Goal: Transaction & Acquisition: Subscribe to service/newsletter

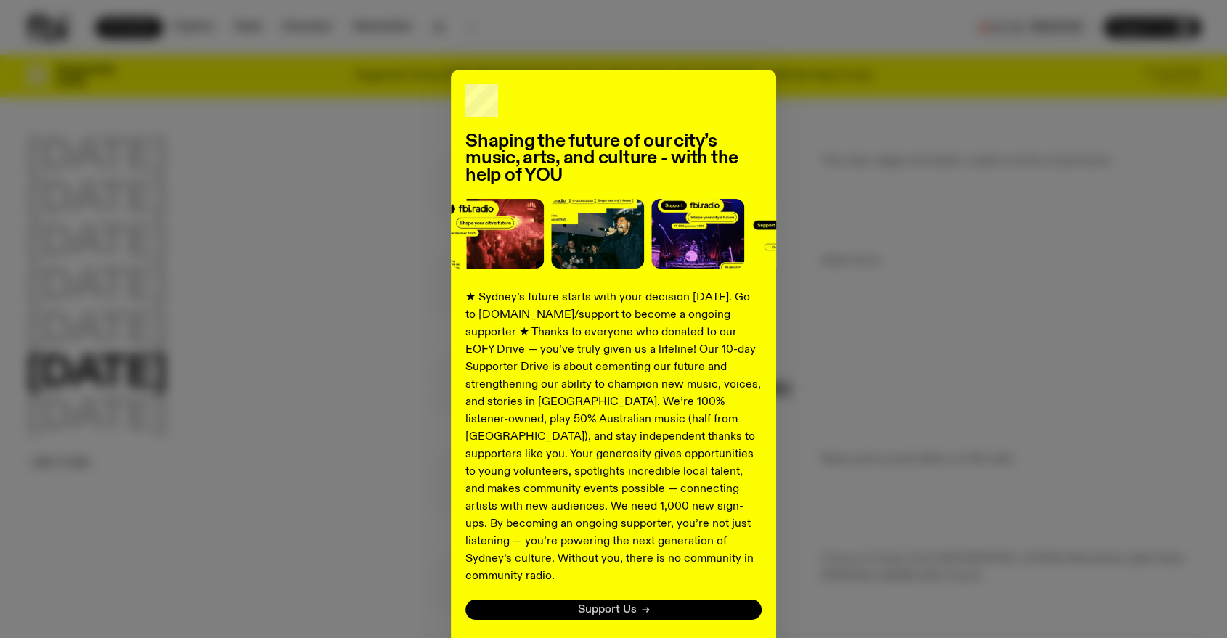
click at [614, 605] on span "Support Us" at bounding box center [607, 610] width 59 height 11
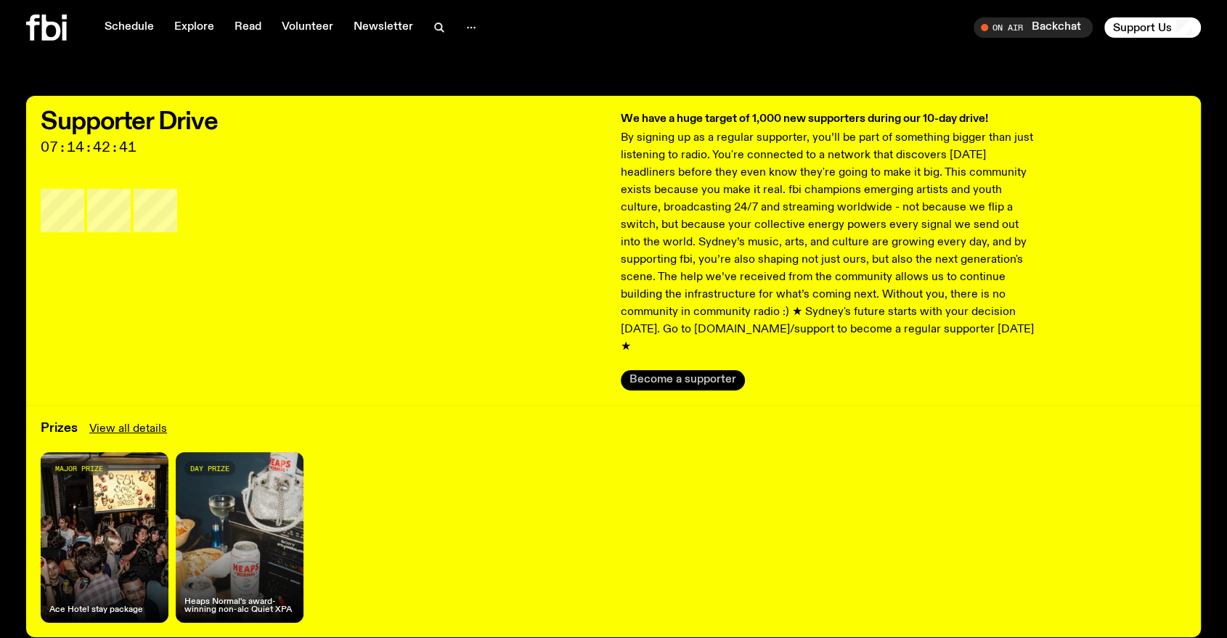
click at [672, 370] on button "Become a supporter" at bounding box center [683, 380] width 124 height 20
click at [1035, 25] on span "Tune in live" at bounding box center [1038, 27] width 96 height 11
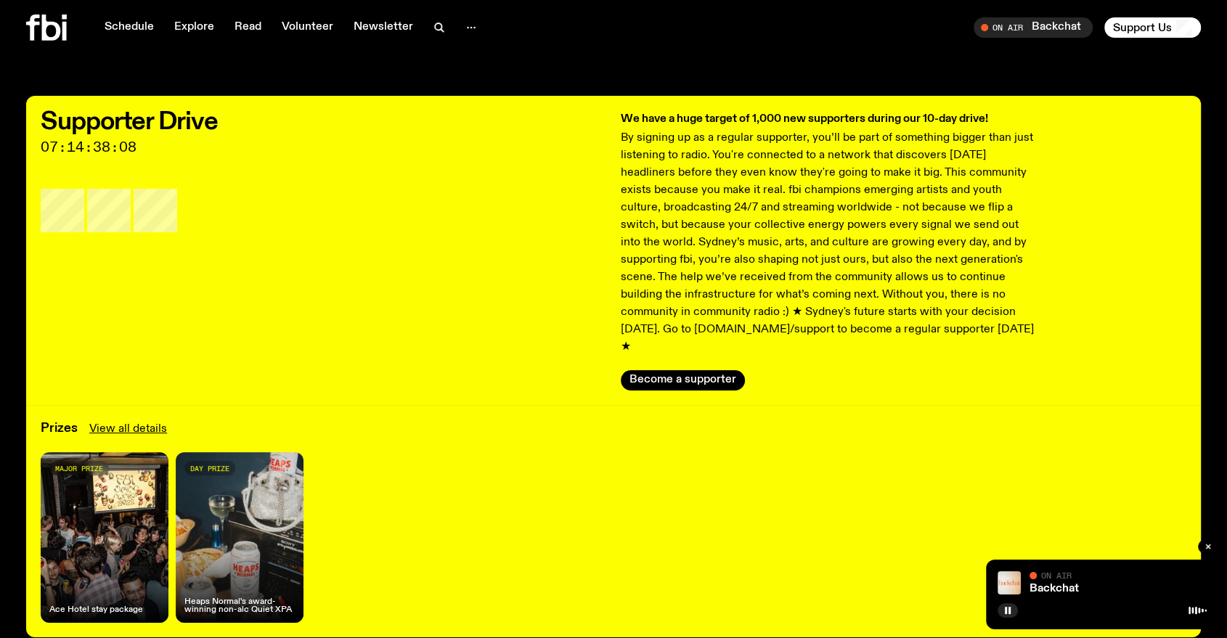
click at [1160, 598] on div "Backchat On Air On Air" at bounding box center [1102, 595] width 232 height 70
click at [151, 495] on div "major prize Ace Hotel stay package" at bounding box center [105, 537] width 128 height 171
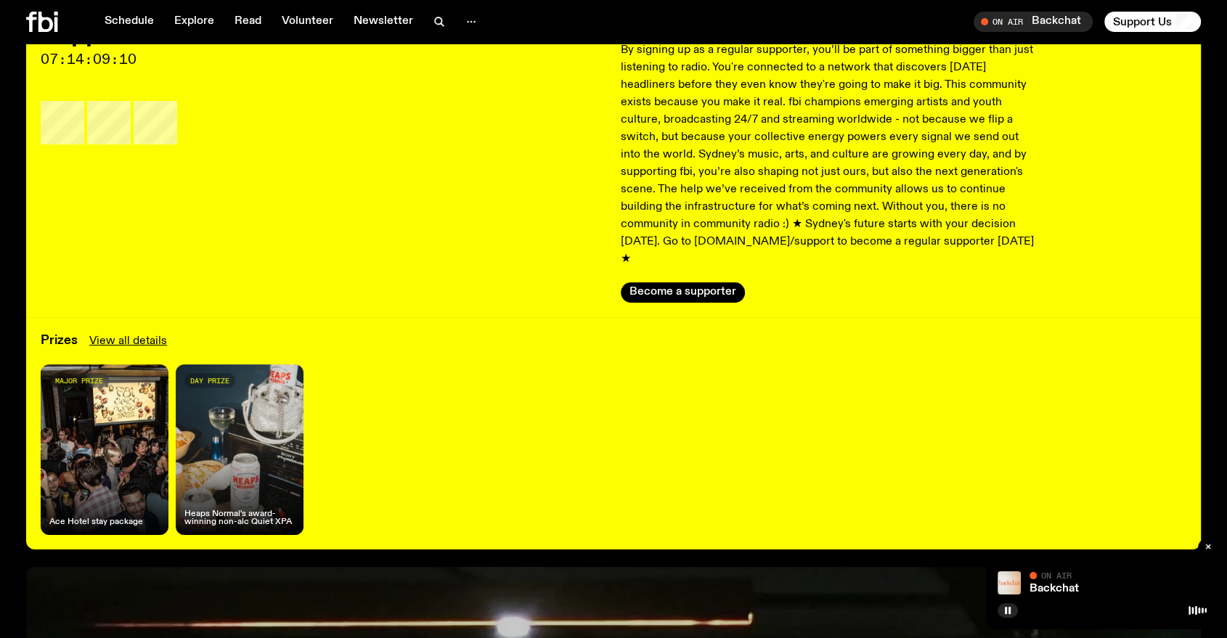
scroll to position [76, 0]
click at [193, 370] on div "day prize Heaps Normal's award-winning non-alc Quiet XPA" at bounding box center [240, 450] width 128 height 171
click at [709, 283] on button "Become a supporter" at bounding box center [683, 293] width 124 height 20
